Goal: Task Accomplishment & Management: Complete application form

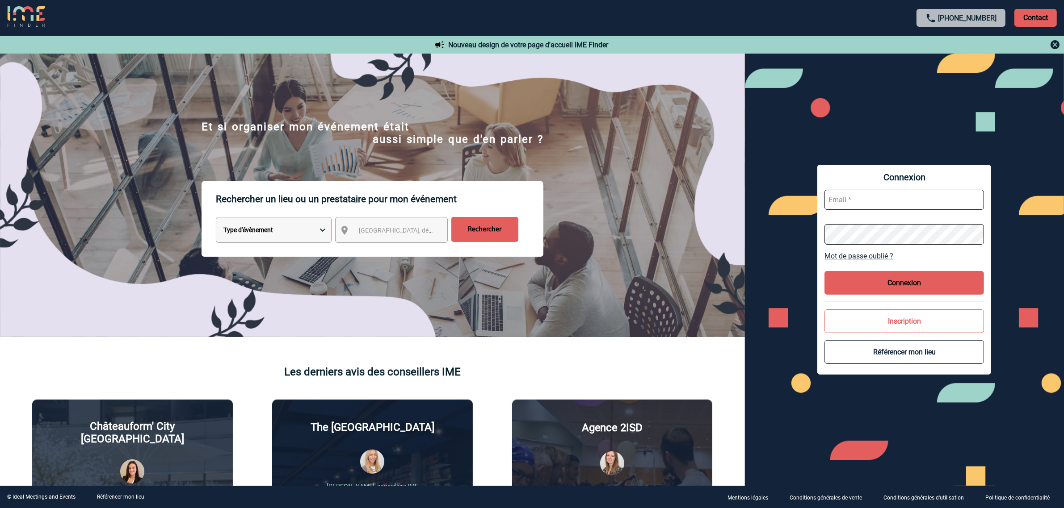
type input "ltrellu@ime-groupe.com"
click at [871, 278] on button "Connexion" at bounding box center [903, 283] width 159 height 24
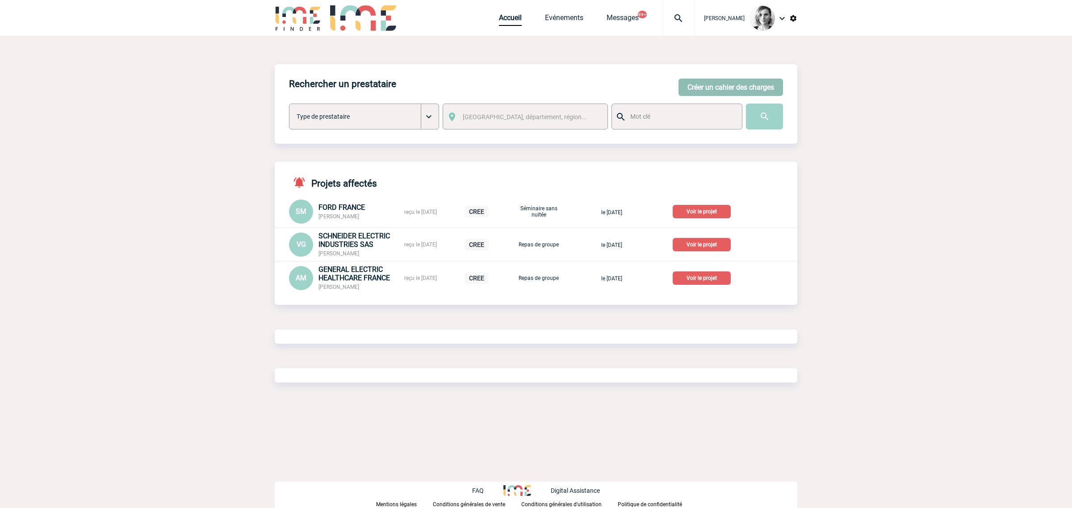
click at [712, 86] on button "Créer un cahier des charges" at bounding box center [731, 87] width 105 height 17
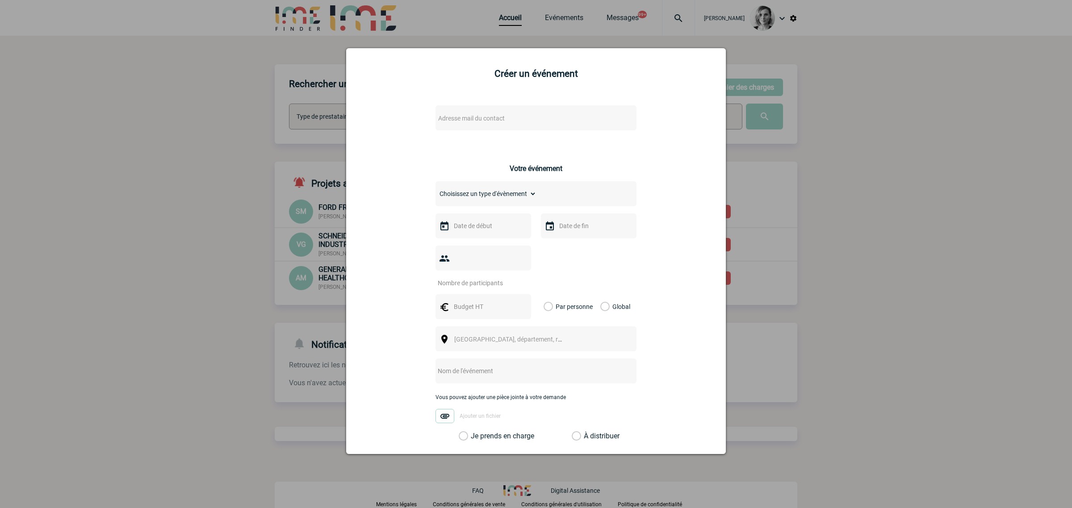
click at [483, 118] on span "Adresse mail du contact" at bounding box center [471, 118] width 67 height 7
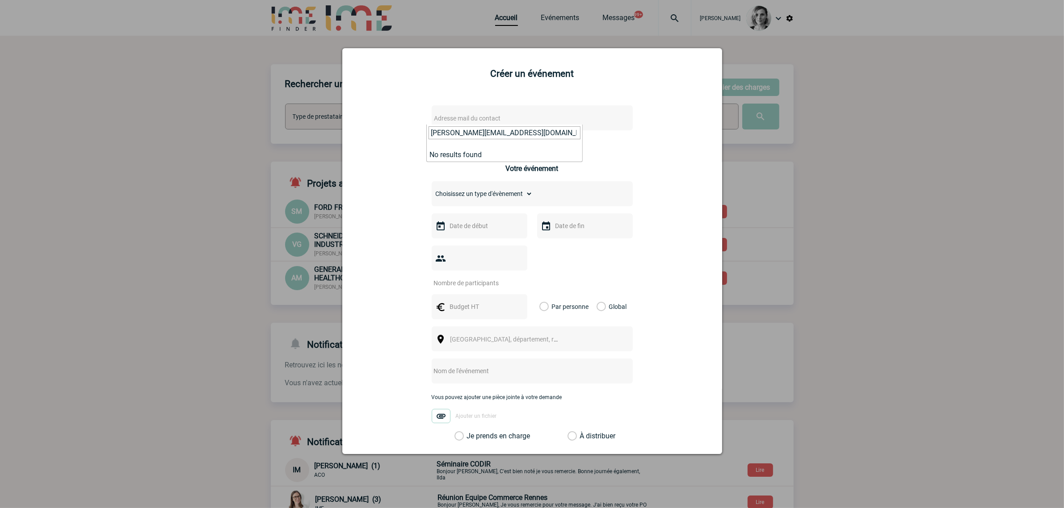
click at [431, 133] on input "[PERSON_NAME][EMAIL_ADDRESS][DOMAIN_NAME]" at bounding box center [504, 132] width 152 height 13
type input "[PERSON_NAME][EMAIL_ADDRESS][DOMAIN_NAME]"
